Goal: Find specific page/section: Find specific page/section

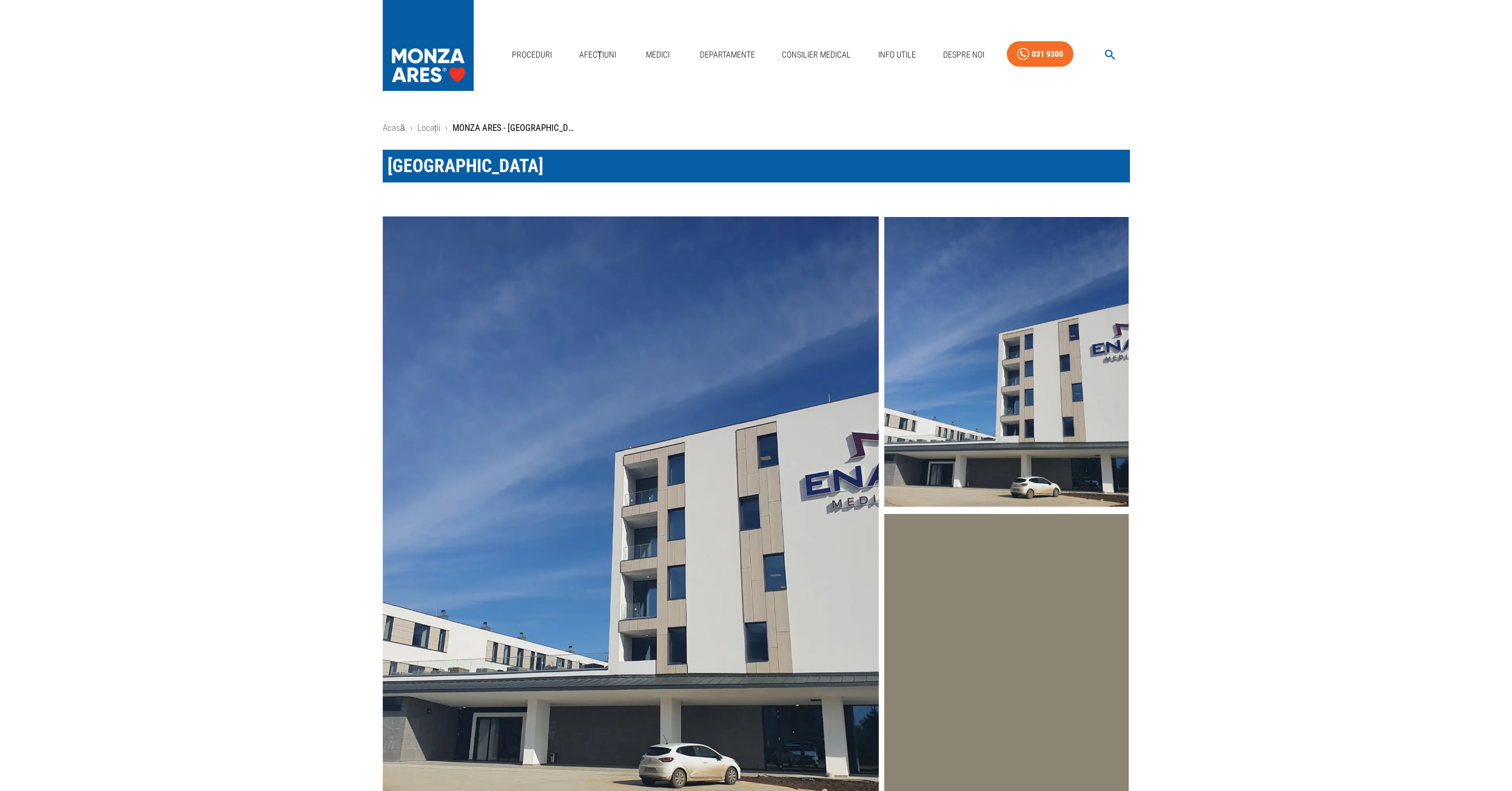
click at [427, 53] on img at bounding box center [428, 42] width 91 height 85
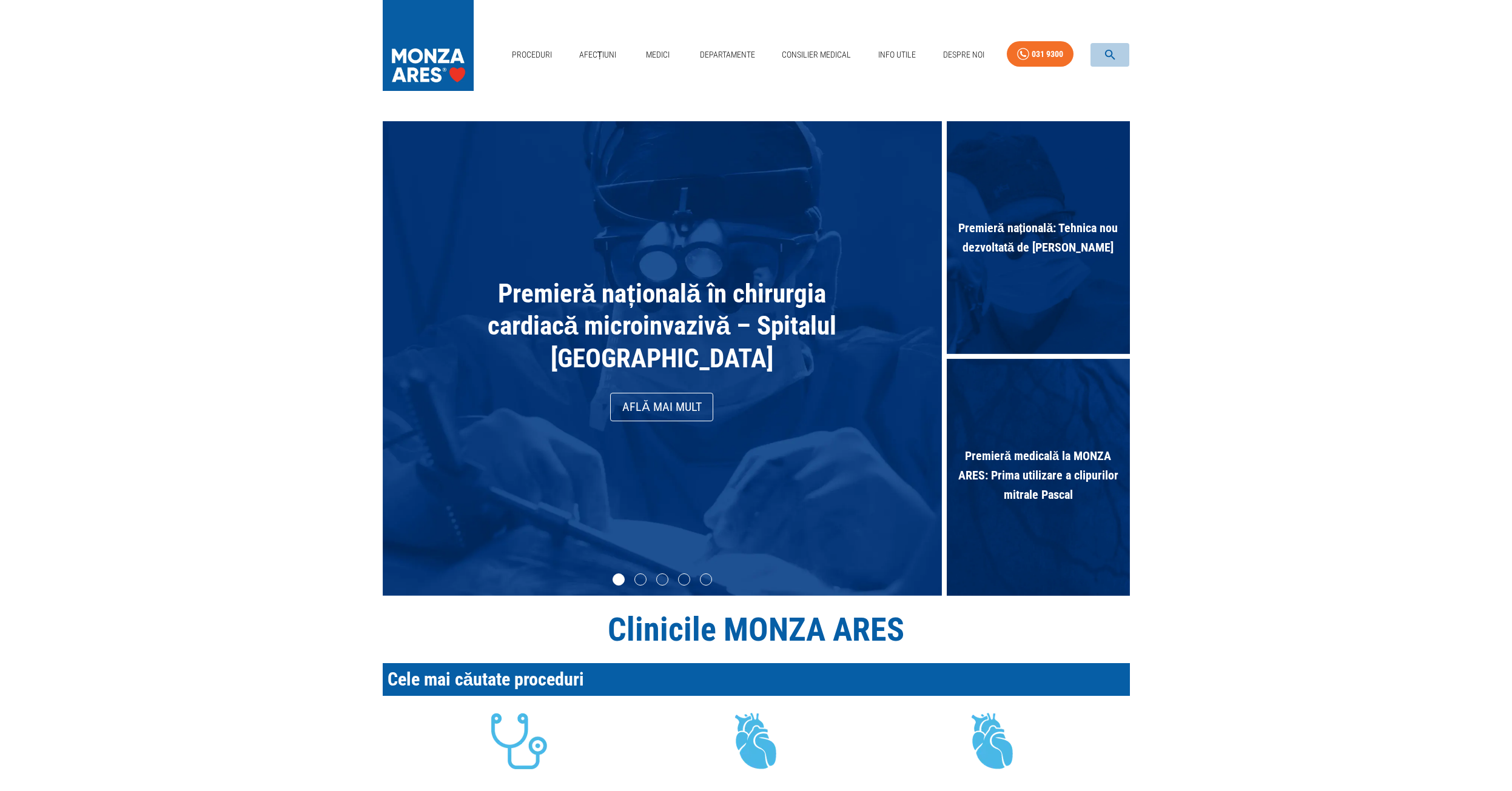
click at [1109, 53] on icon "button" at bounding box center [1110, 55] width 14 height 14
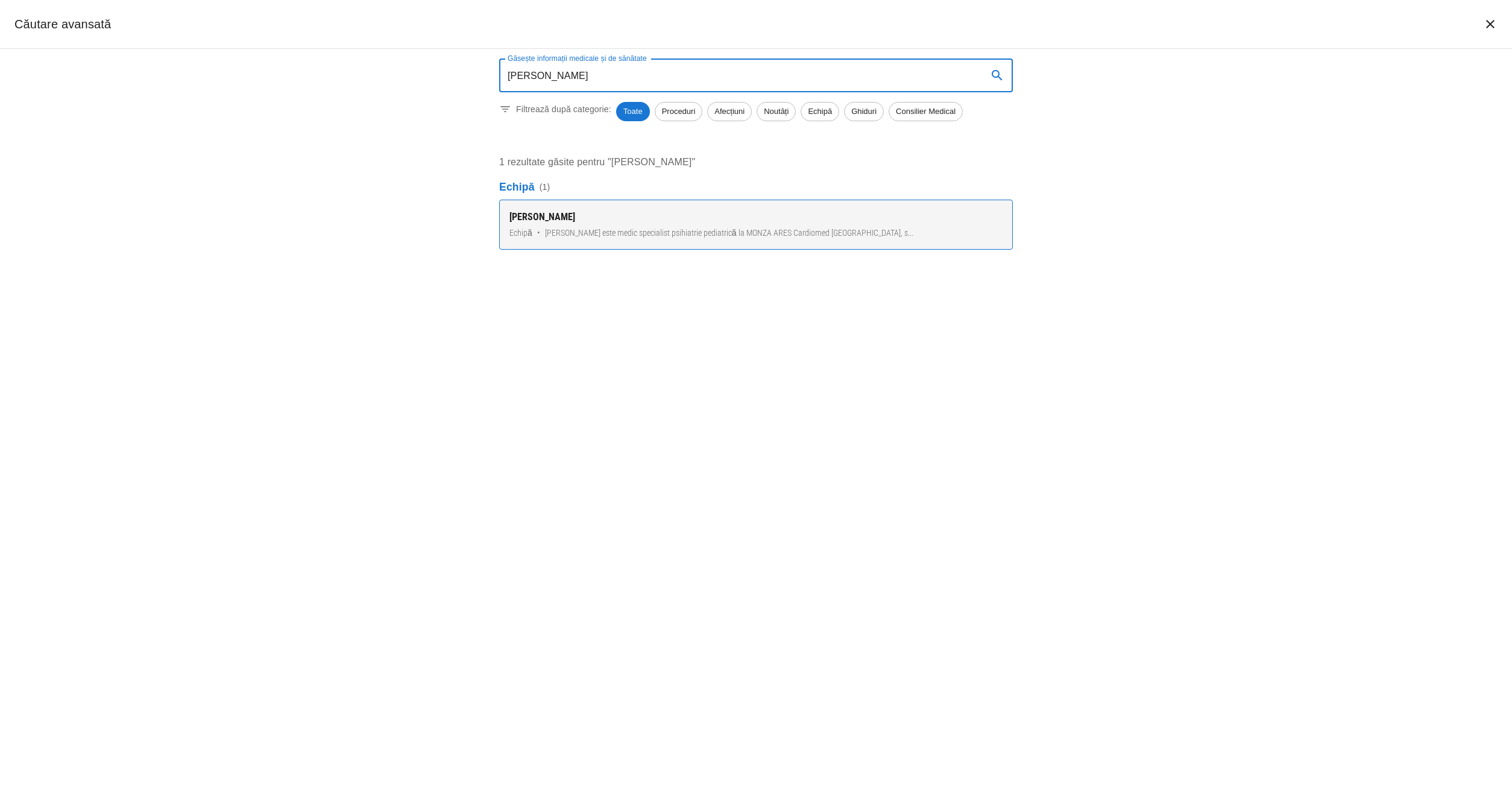
type input "[PERSON_NAME]"
click at [566, 218] on div "[PERSON_NAME]" at bounding box center [755, 217] width 493 height 15
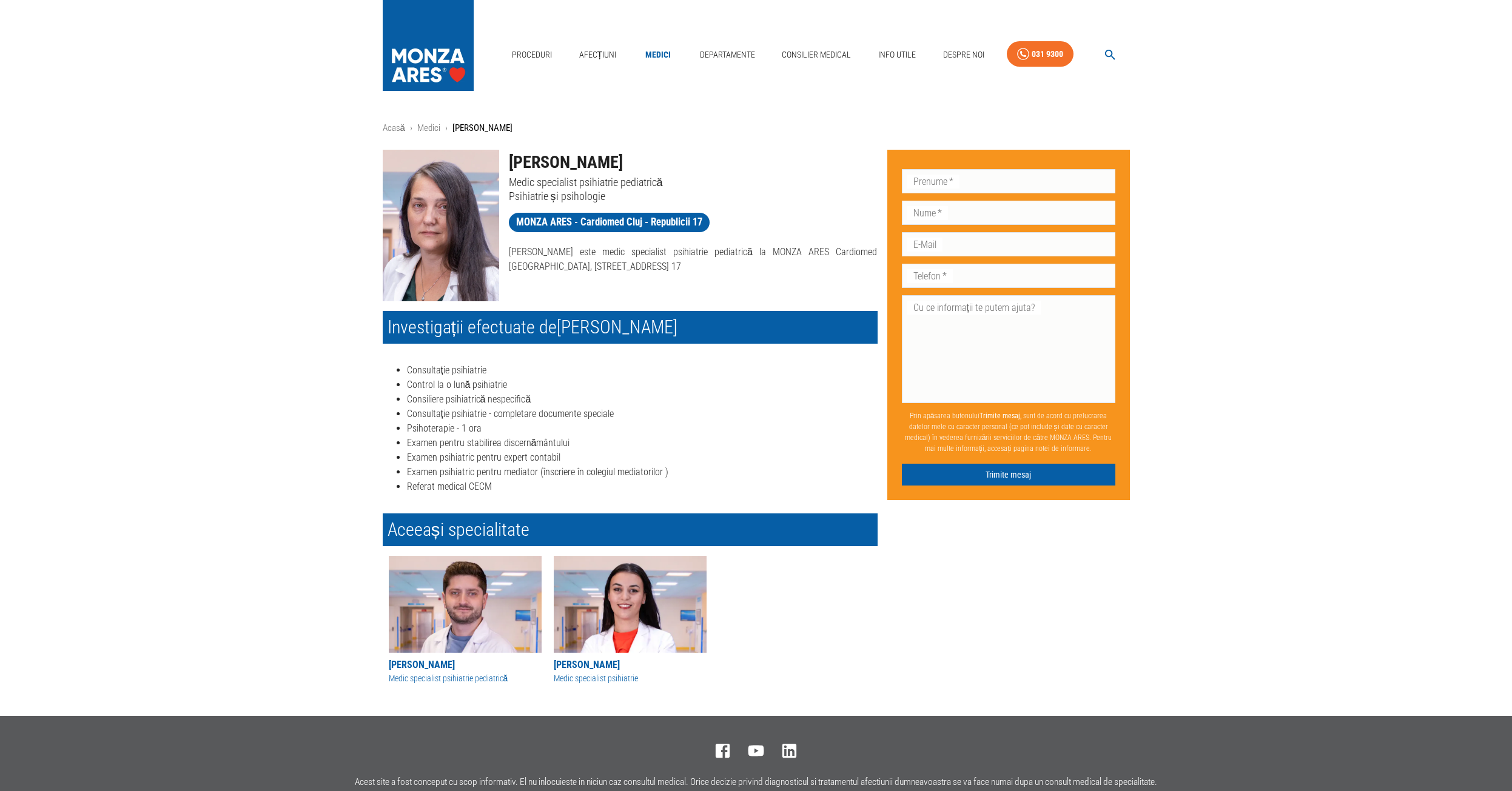
click at [299, 292] on div "Acasă › Medici › [PERSON_NAME] [PERSON_NAME] Medic specialist psihiatrie pediat…" at bounding box center [756, 405] width 1512 height 568
click at [1228, 183] on div "Acasă › Medici › [PERSON_NAME] [PERSON_NAME] Medic specialist psihiatrie pediat…" at bounding box center [756, 405] width 1512 height 568
